Goal: Information Seeking & Learning: Learn about a topic

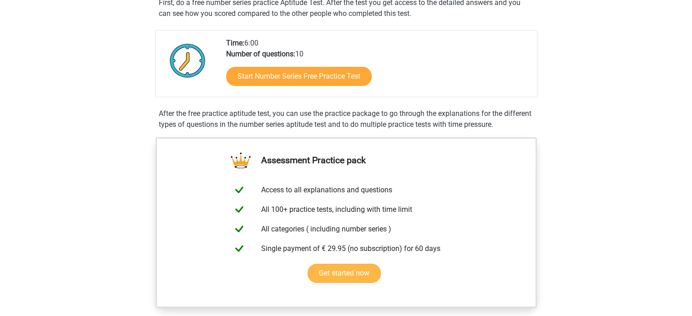
scroll to position [364, 0]
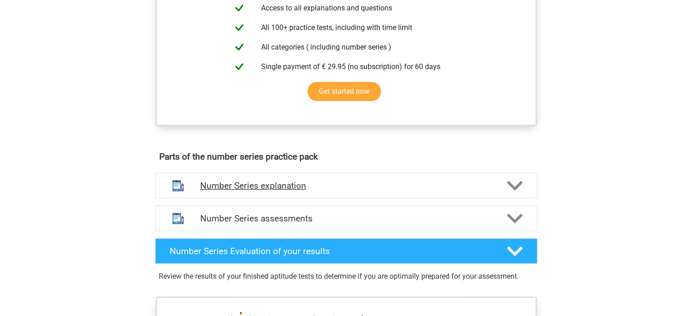
click at [281, 186] on h4 "Number Series explanation" at bounding box center [346, 186] width 292 height 10
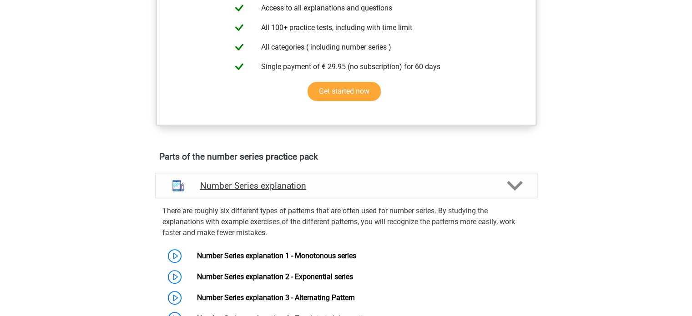
scroll to position [546, 0]
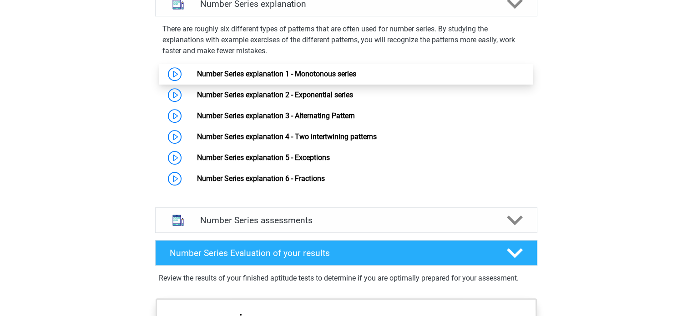
click at [312, 70] on link "Number Series explanation 1 - Monotonous series" at bounding box center [276, 74] width 159 height 9
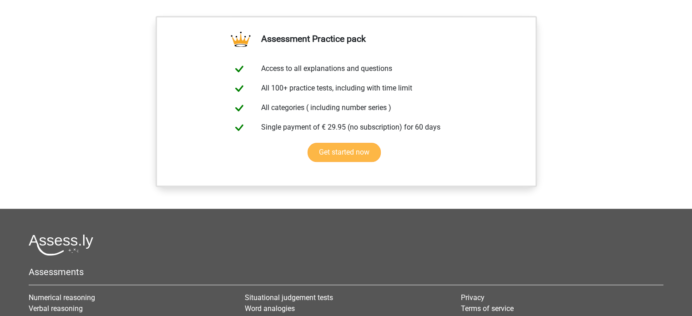
scroll to position [819, 0]
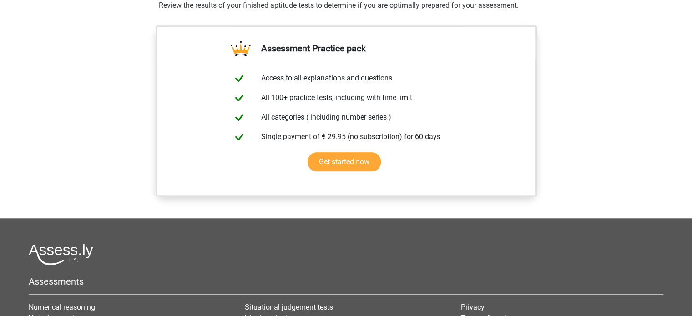
click at [308, 161] on link "Get started now" at bounding box center [344, 161] width 73 height 19
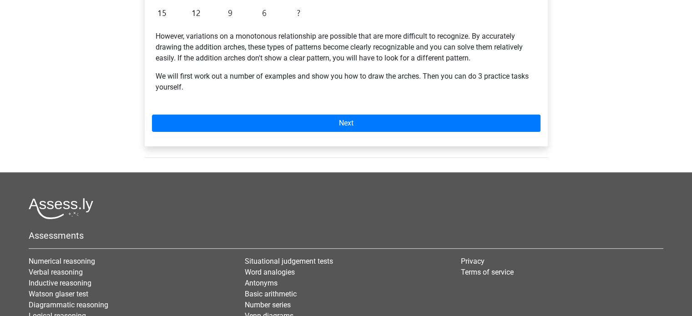
scroll to position [177, 0]
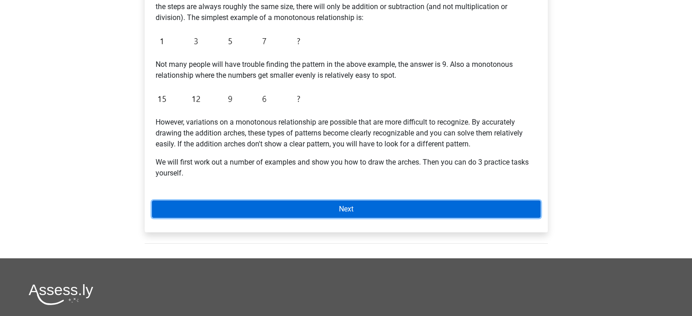
click at [280, 212] on link "Next" at bounding box center [346, 209] width 389 height 17
